Goal: Answer question/provide support

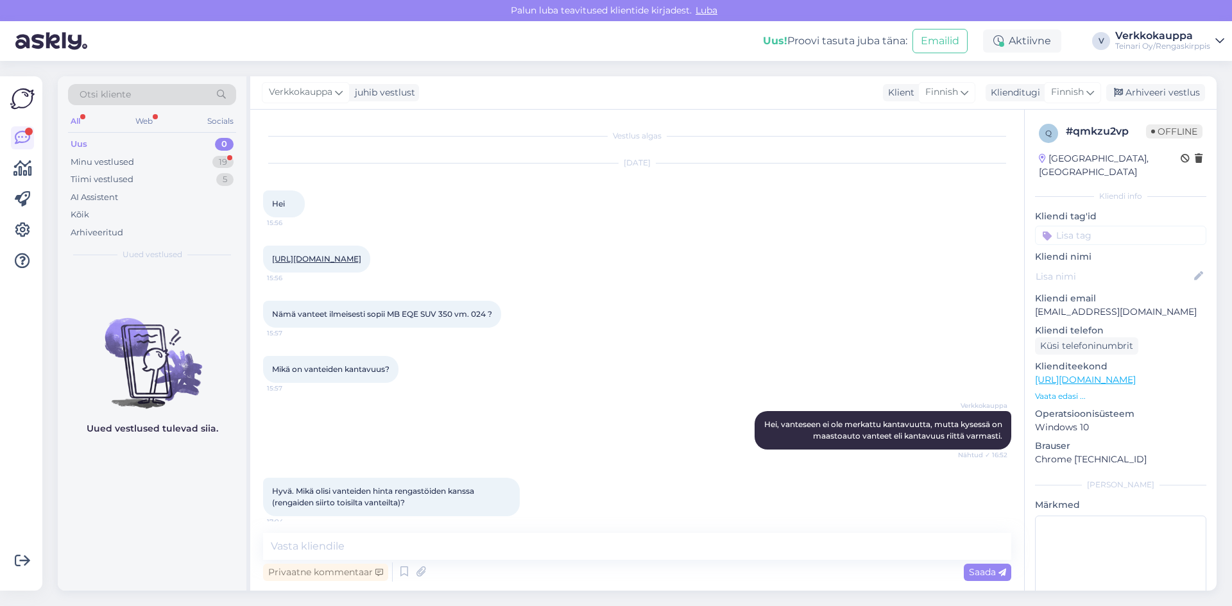
scroll to position [21, 0]
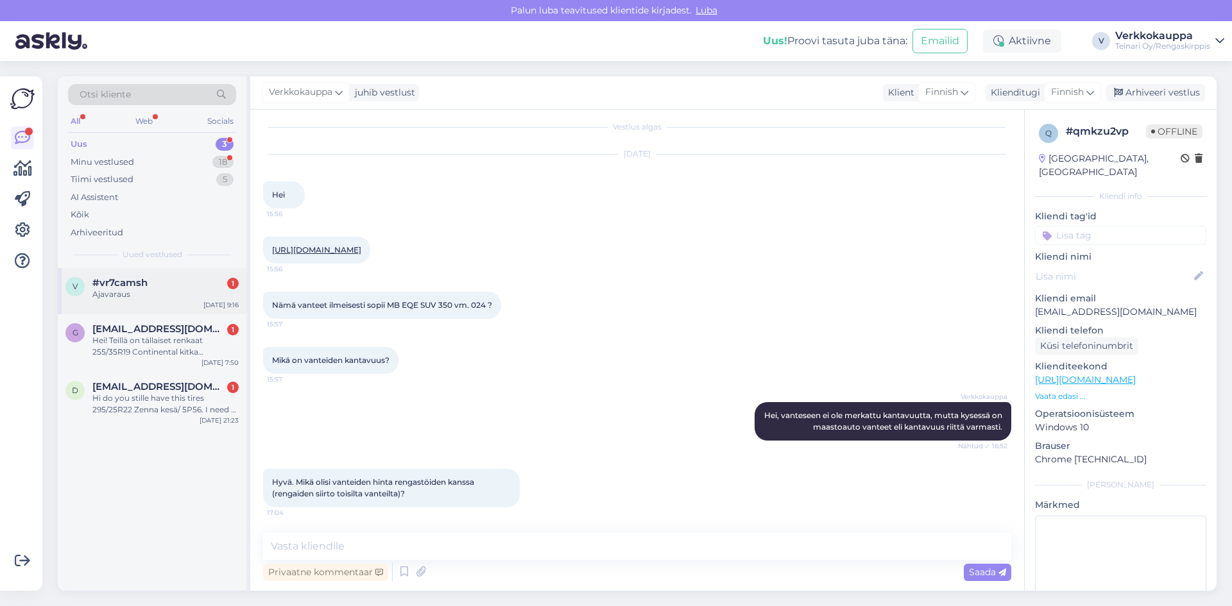
click at [147, 296] on div "Ajavaraus" at bounding box center [165, 295] width 146 height 12
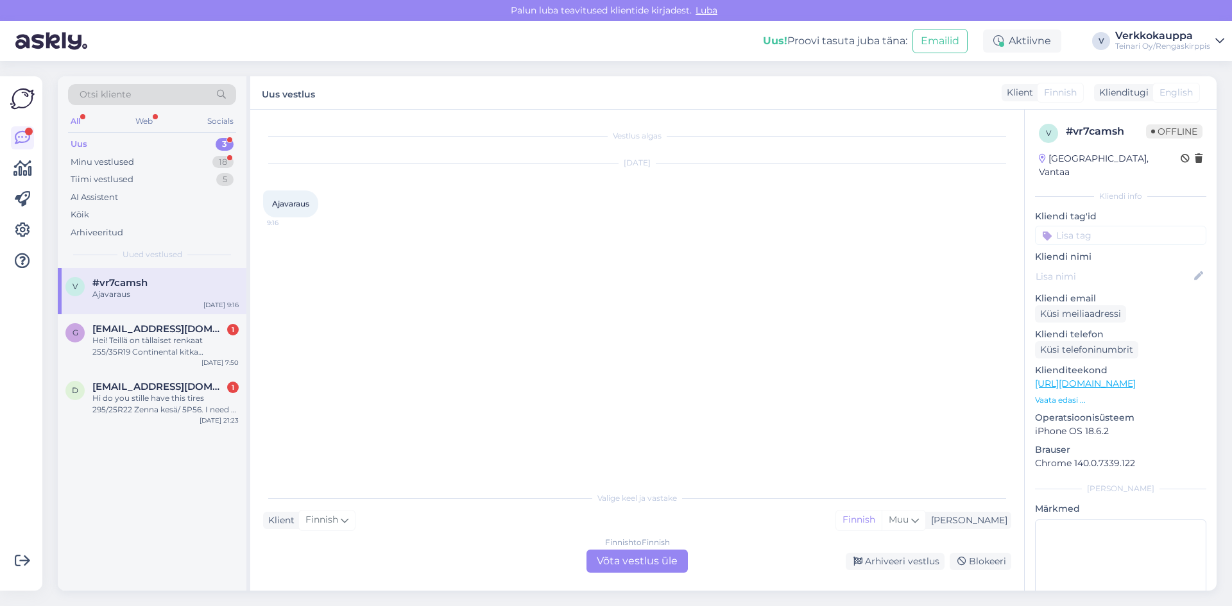
click at [638, 565] on div "Finnish to Finnish Võta vestlus üle" at bounding box center [637, 561] width 101 height 23
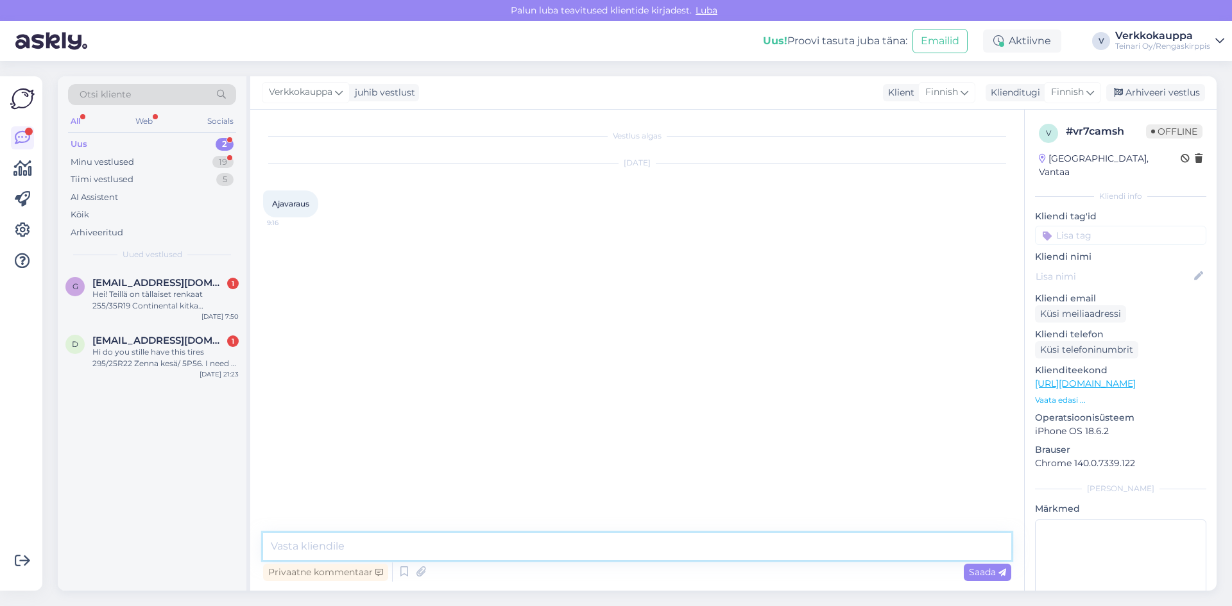
click at [373, 536] on textarea at bounding box center [637, 546] width 748 height 27
type textarea "h"
type textarea "H"
paste textarea "Hei! Kiitos viestistäsi. Voisitko ystävällisesti ilmoittaa, milloin toivoisit a…"
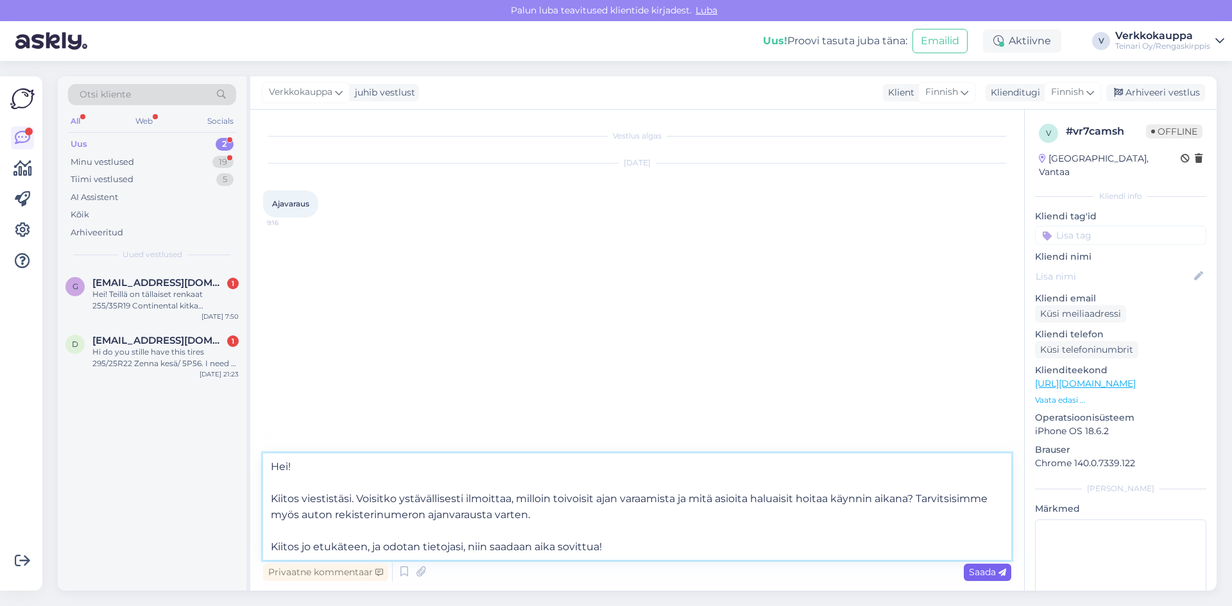
type textarea "Hei! Kiitos viestistäsi. Voisitko ystävällisesti ilmoittaa, milloin toivoisit a…"
click at [979, 574] on span "Saada" at bounding box center [987, 573] width 37 height 12
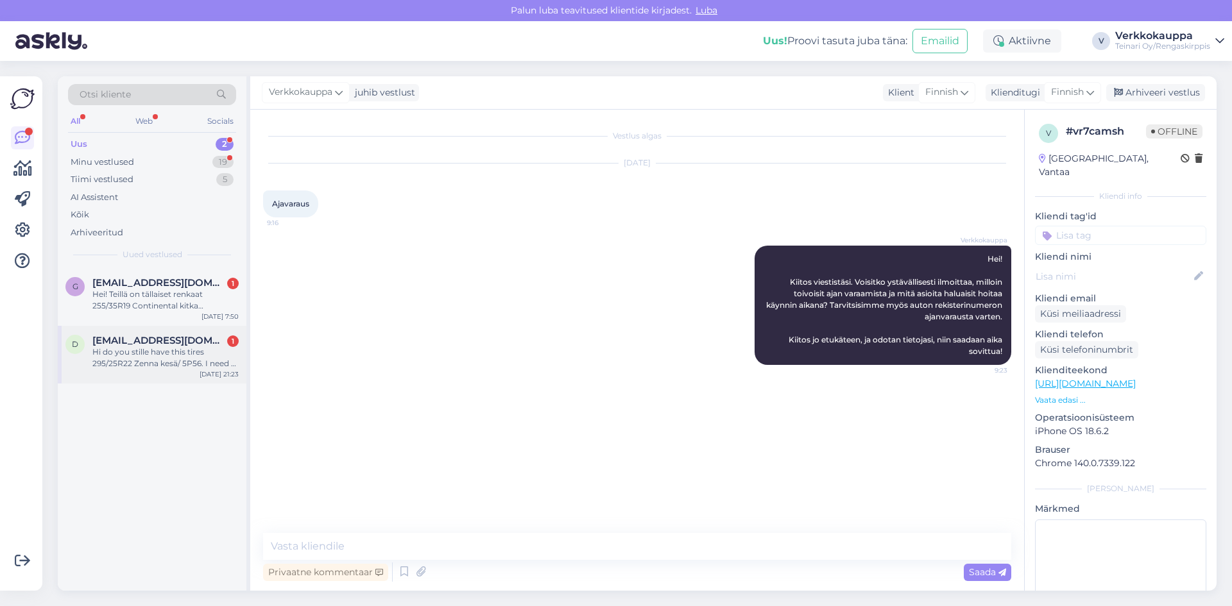
click at [157, 346] on span "[EMAIL_ADDRESS][DOMAIN_NAME]" at bounding box center [158, 341] width 133 height 12
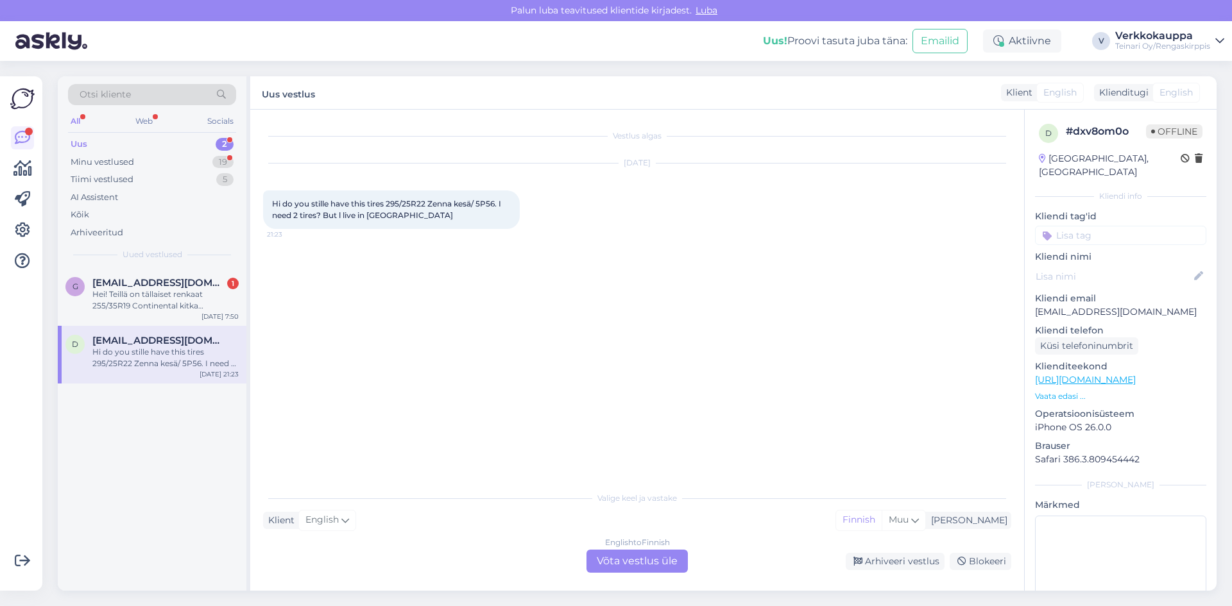
click at [651, 569] on div "English to Finnish Võta vestlus üle" at bounding box center [637, 561] width 101 height 23
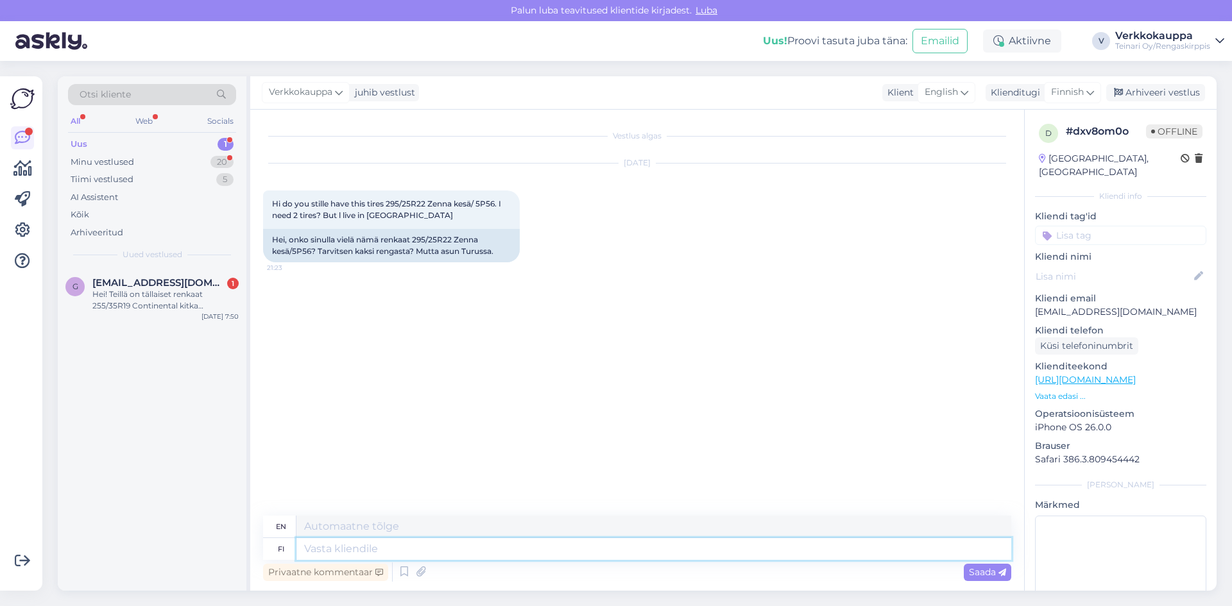
click at [351, 551] on textarea at bounding box center [653, 549] width 715 height 22
type textarea "Hei"
type textarea "Hello"
type textarea "Hei ei o"
type textarea "Hey no"
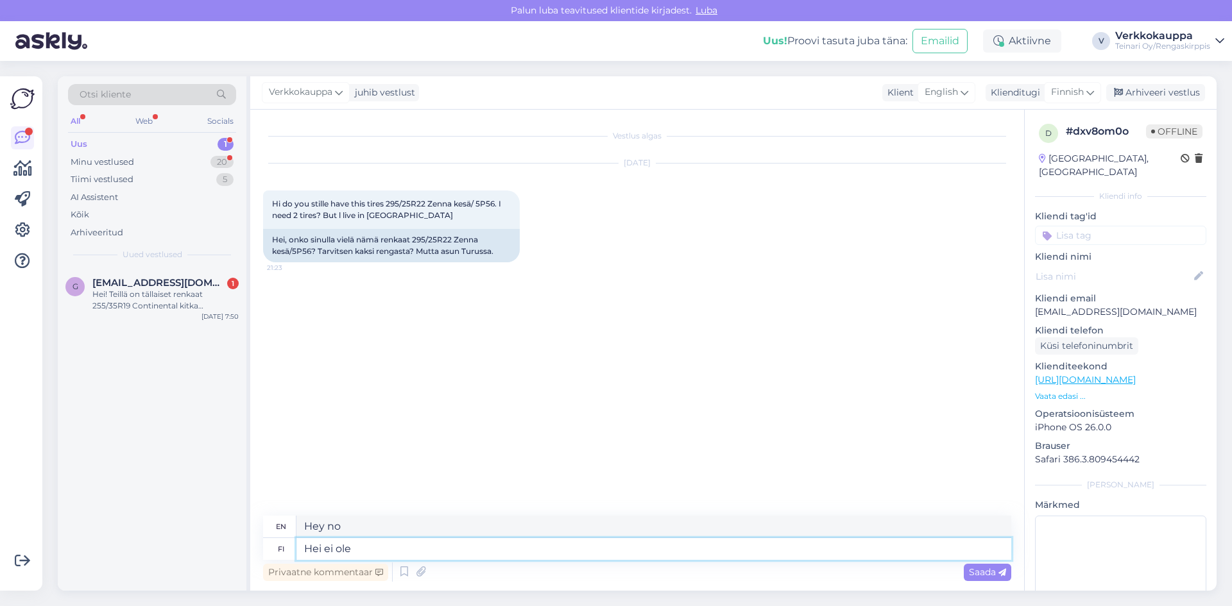
type textarea "Hei ei ole"
type textarea "Hey, it's not."
type textarea "Hei ei ole saatavilla k"
type textarea "Hello is not available"
type textarea "Hei ei ole saatavilla kyseiseit"
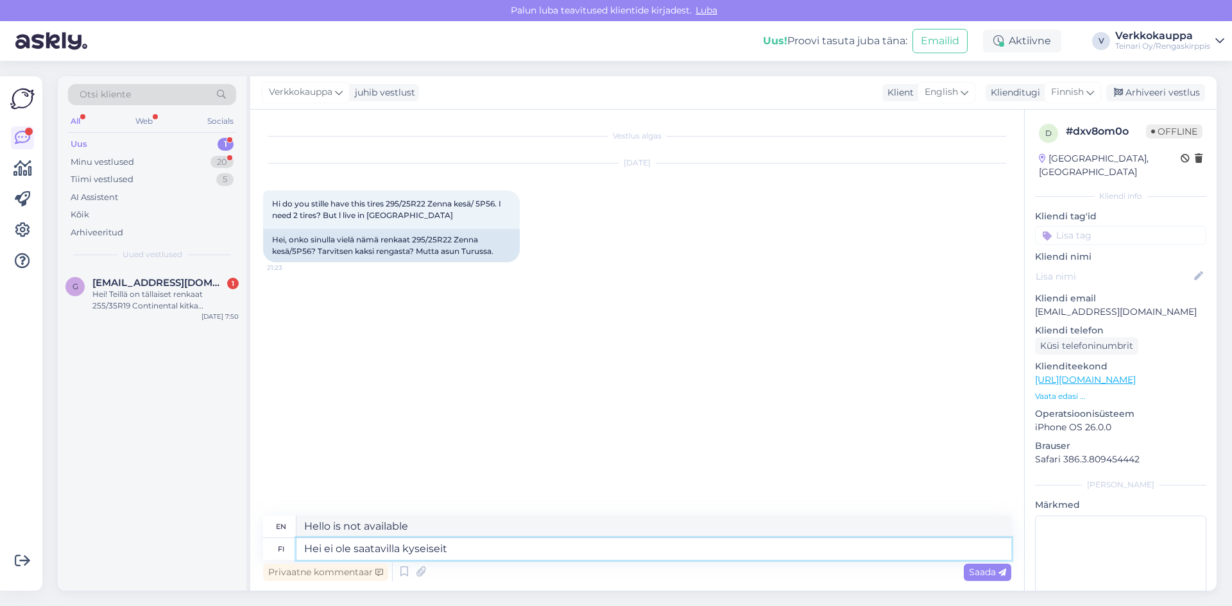
type textarea "Hi, those are not available."
type textarea "Hei ei ole saatavilla kyseiseit renkaita."
type textarea "Hi, those tires are not available."
type textarea "Hei ei ole saatavilla kyseiseit renkaita. Stä koko"
type textarea "Hi, those tires are not available. What size is this?"
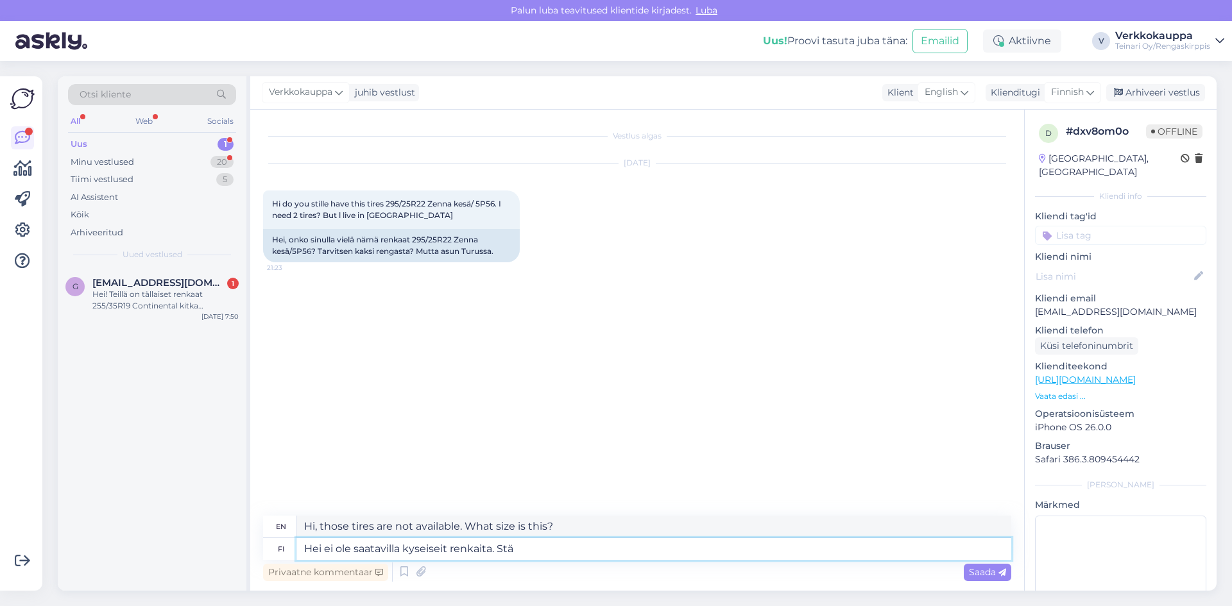
type textarea "Hei ei ole saatavilla kyseiseit renkaita. St"
type textarea "Hi, those tires are not available."
type textarea "Hei ei ole saatavilla kyseiseit renkaita. Sitä"
type textarea "Hi, those tires are not available. That"
type textarea "Hei ei ole saatavilla kyseiseit renkaita. Sitä koko"
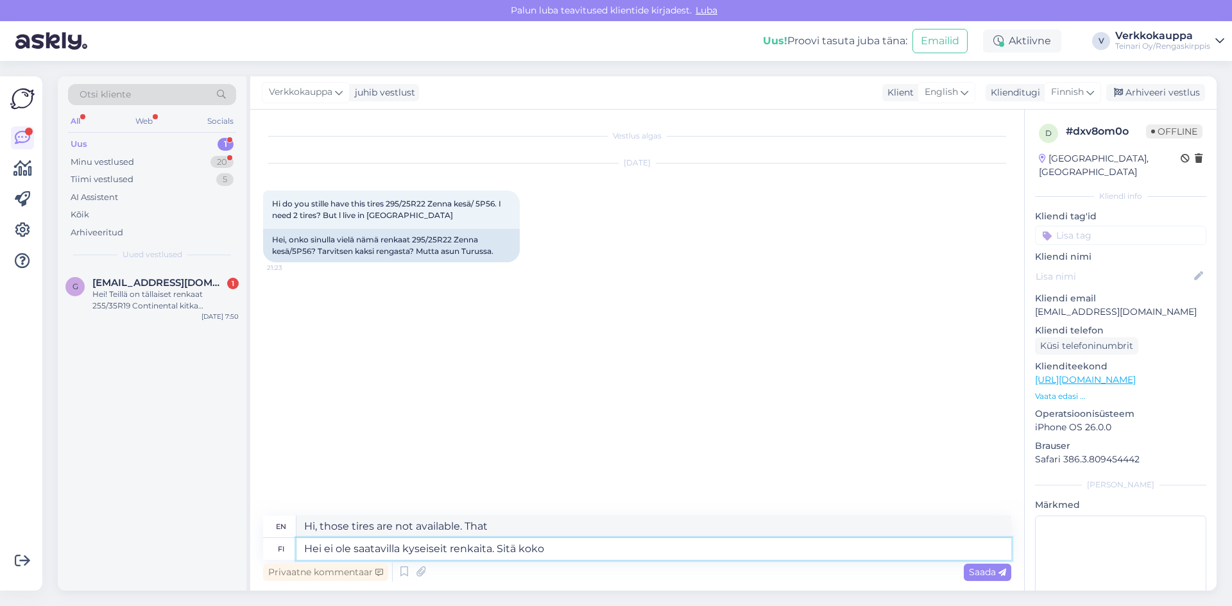
type textarea "Hi, those tires are not available. That size"
type textarea "Hei ei ole saatavilla kyseiseit renkaita. Sitä koko on"
type textarea "Hi, those tires are not available. That's the size"
type textarea "Hei ei ole saatavilla kyseiseit renkaita. Sitä koko on varastossa 1"
type textarea "Hi, those tires are not available. That size is in stock."
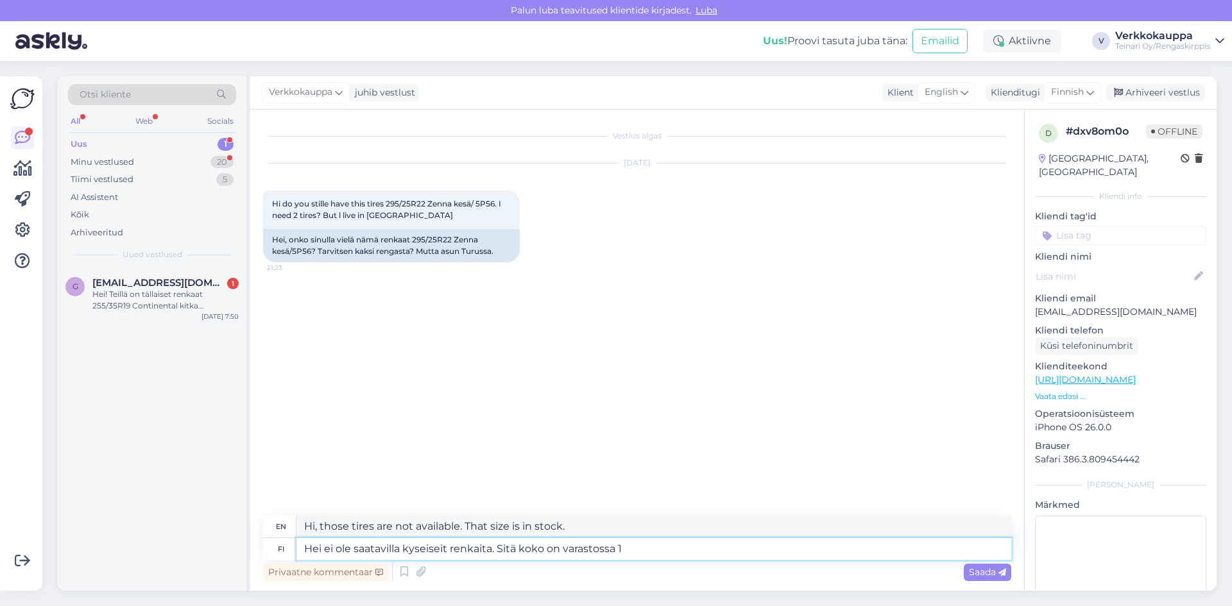
type textarea "Hei ei ole saatavilla kyseiseit renkaita. Sitä koko on varastossa 1 k"
type textarea "Hi, those tires are not available. There is only 1 size in stock."
type textarea "Hei ei ole saatavilla kyseiseit renkaita. Sitä koko on varastossa 1 kpl"
type textarea "Hi, those tires are not available. There is only 1 of that size in stock."
paste textarea "295/25R22 Lexani LX-Twenty kesä 7mm"
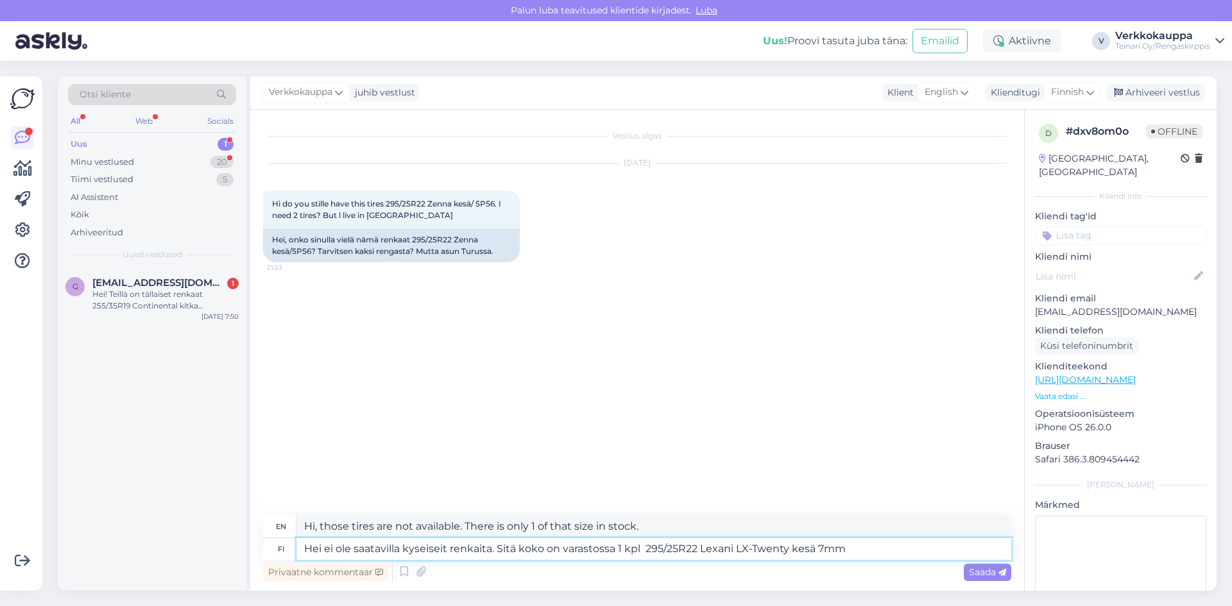
type textarea "Hei ei ole saatavilla kyseiseit renkaita. Sitä koko on varastossa 1 kpl 295/25R…"
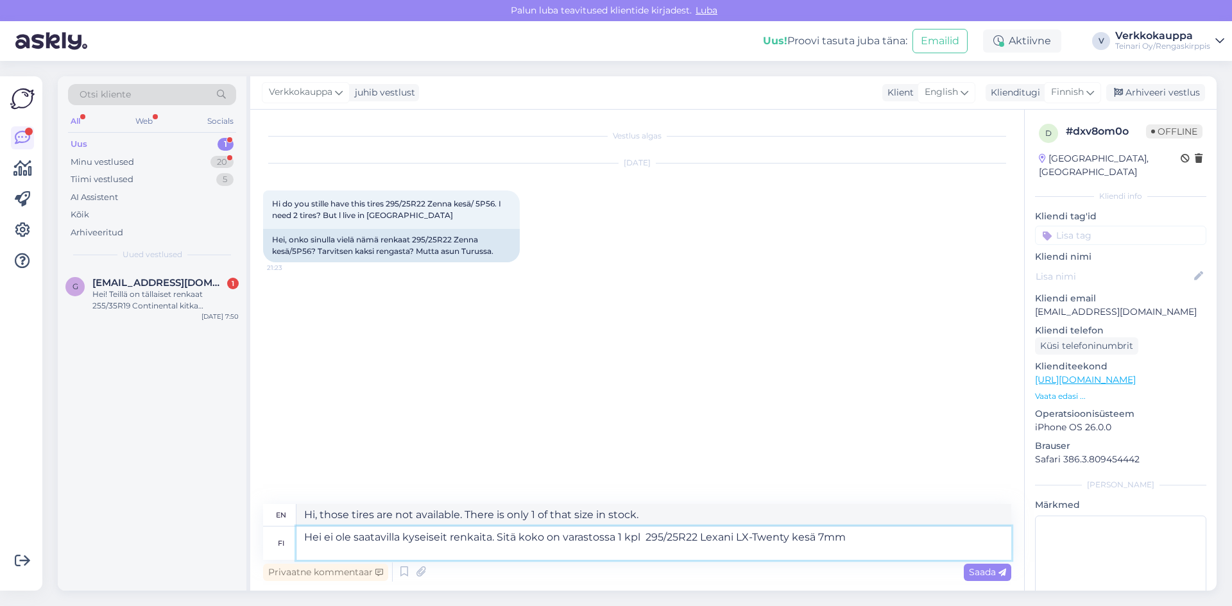
type textarea "Hi, these tires are not available. That size is in stock 1 pc 295/25R22 Lexani …"
paste textarea "[URL][DOMAIN_NAME]"
type textarea "Hei ei ole saatavilla kyseiseit renkaita. Sitä koko on varastossa 1 kpl 295/25R…"
type textarea "Hi, those tires are not available. That size is in stock 1 pc 295/25R22 Lexani …"
click at [972, 568] on span "Saada" at bounding box center [987, 573] width 37 height 12
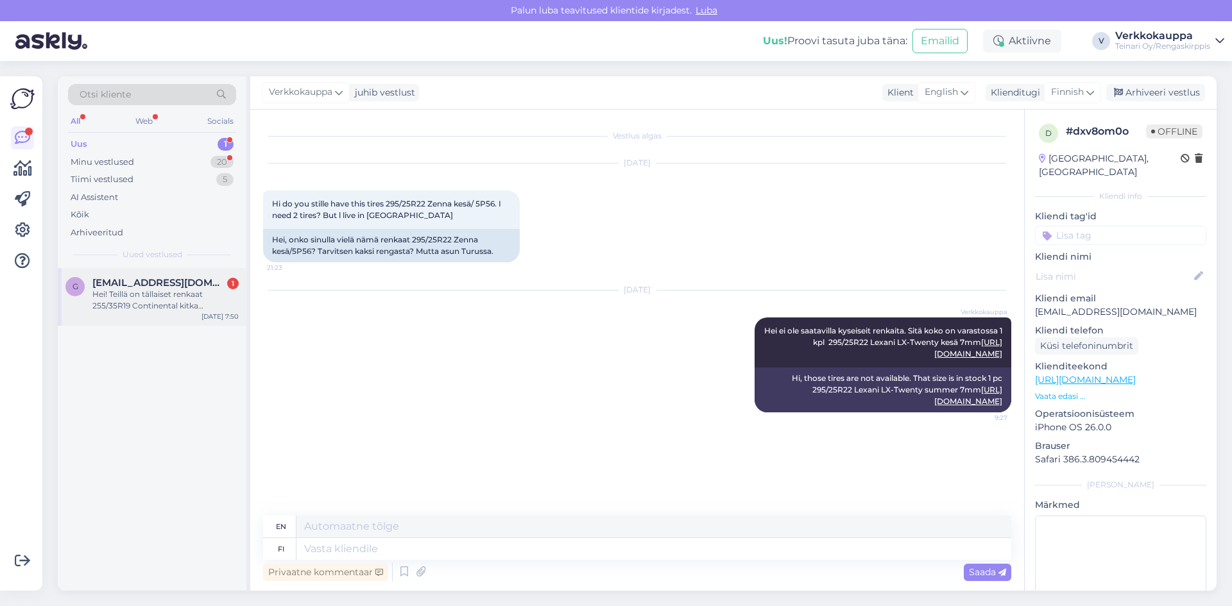
click at [171, 311] on div "Hei! Teillä on tällaiset renkaat 255/35R19 Continental kitka ajomattomat / K6 m…" at bounding box center [165, 300] width 146 height 23
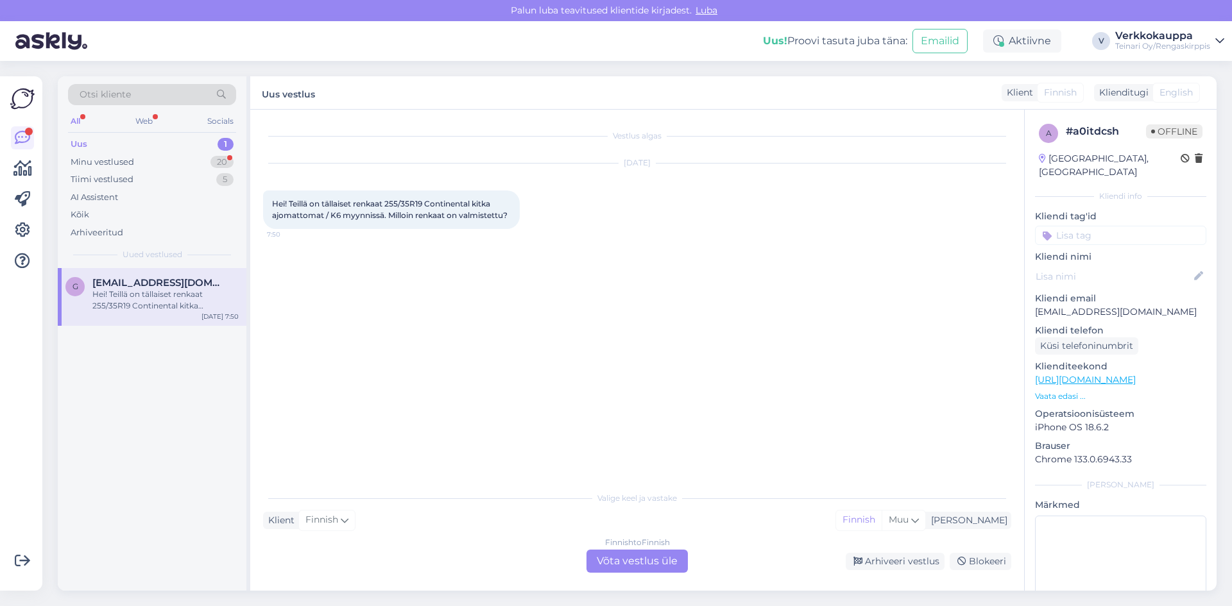
click at [644, 561] on div "Finnish to Finnish Võta vestlus üle" at bounding box center [637, 561] width 101 height 23
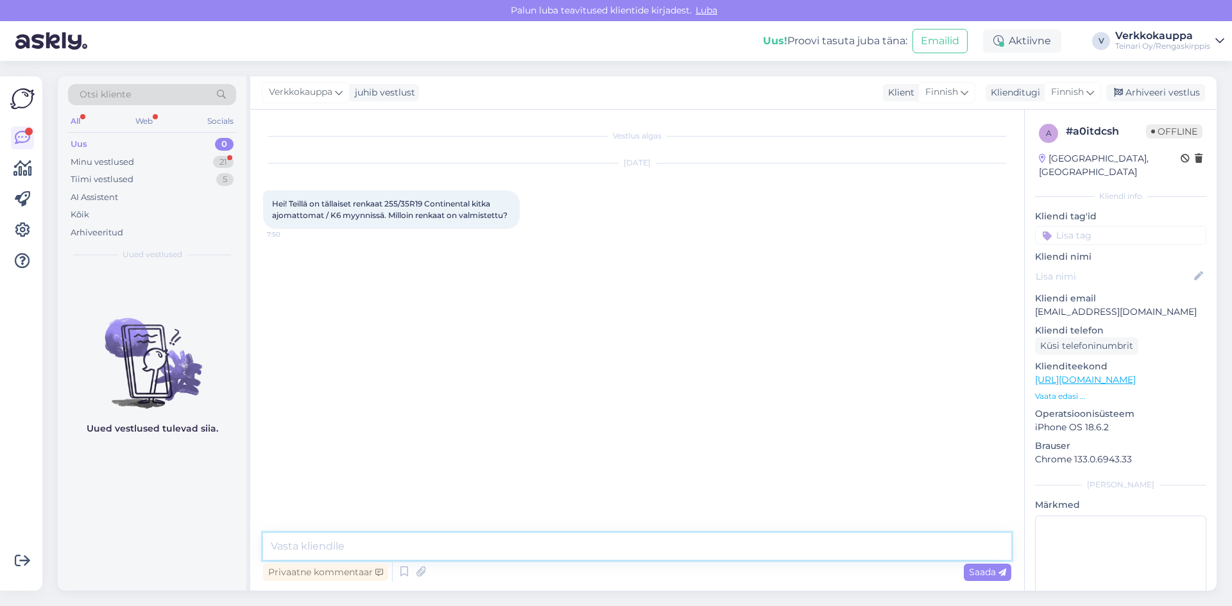
click at [366, 544] on textarea at bounding box center [637, 546] width 748 height 27
type textarea "Hei, valmistusvuosi on 2017."
click at [976, 565] on div "Saada" at bounding box center [987, 572] width 47 height 17
